Goal: Find specific page/section: Find specific page/section

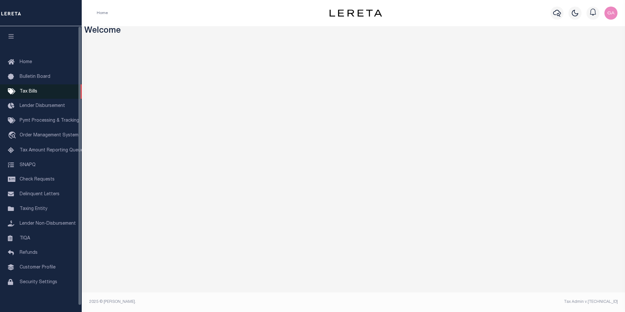
click at [32, 94] on span "Tax Bills" at bounding box center [29, 91] width 18 height 5
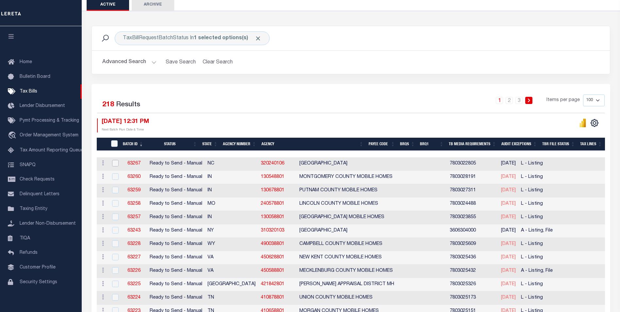
click at [115, 163] on input "checkbox" at bounding box center [115, 163] width 7 height 7
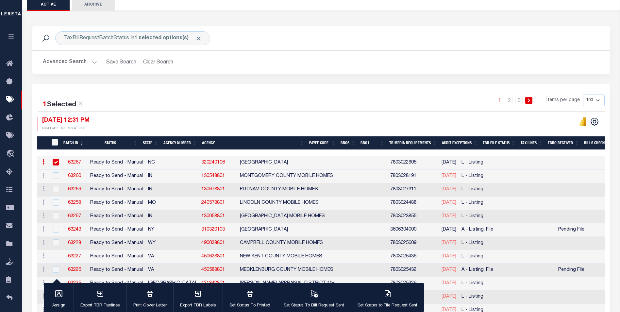
click at [55, 161] on input "checkbox" at bounding box center [56, 162] width 7 height 7
checkbox input "false"
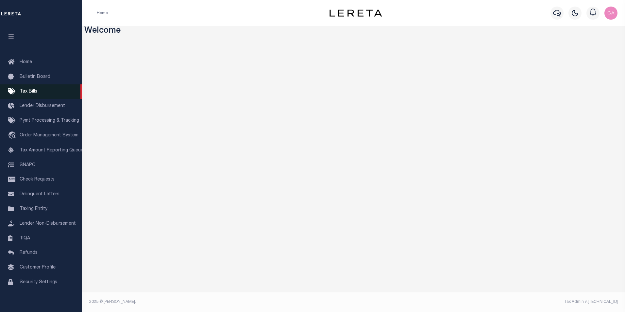
click at [29, 91] on span "Tax Bills" at bounding box center [29, 91] width 18 height 5
